Goal: Browse casually

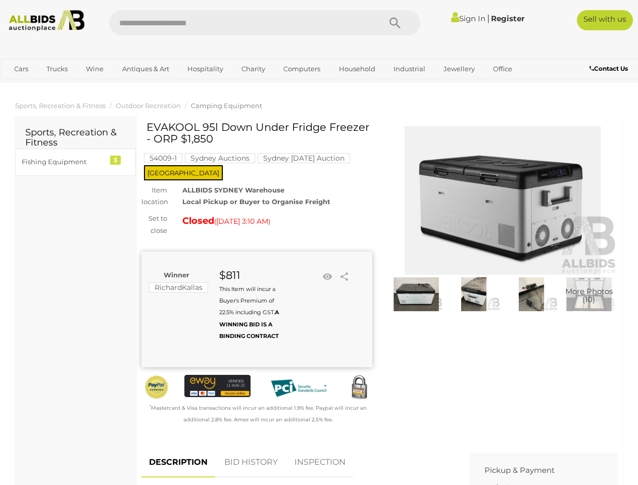
click at [319, 243] on div "EVAKOOL 95l Down Under Fridge Freezer - ORP $1,850 54009-1 Sydney Auctions [GEO…" at bounding box center [256, 273] width 231 height 304
click at [395, 23] on icon "Search" at bounding box center [395, 23] width 11 height 15
click at [21, 69] on link "Cars" at bounding box center [21, 69] width 27 height 17
click at [57, 69] on link "Trucks" at bounding box center [57, 69] width 34 height 17
click at [94, 69] on link "Wine" at bounding box center [94, 69] width 31 height 17
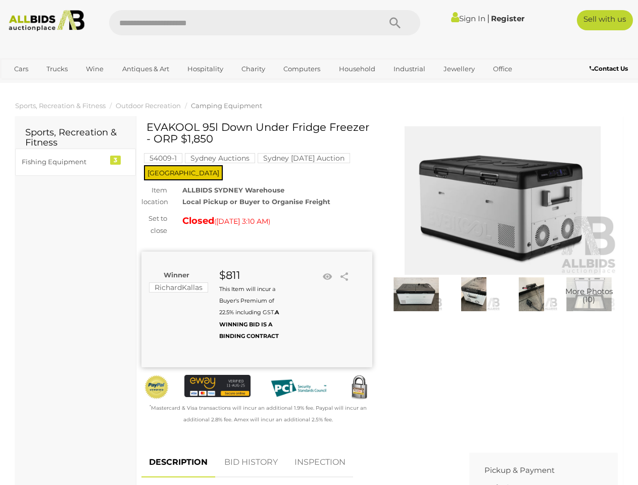
click at [145, 69] on link "Antiques & Art" at bounding box center [146, 69] width 60 height 17
click at [205, 69] on link "Hospitality" at bounding box center [205, 69] width 49 height 17
click at [253, 69] on link "Charity" at bounding box center [253, 69] width 37 height 17
click at [301, 69] on link "Computers" at bounding box center [302, 69] width 50 height 17
click at [356, 69] on link "Household" at bounding box center [357, 69] width 50 height 17
